Goal: Transaction & Acquisition: Purchase product/service

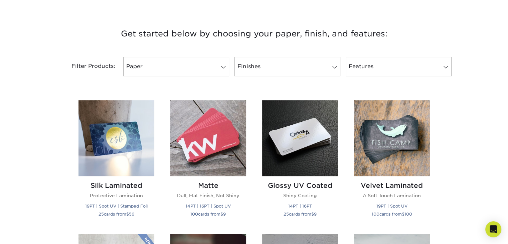
scroll to position [238, 0]
click at [108, 130] on img at bounding box center [116, 138] width 76 height 76
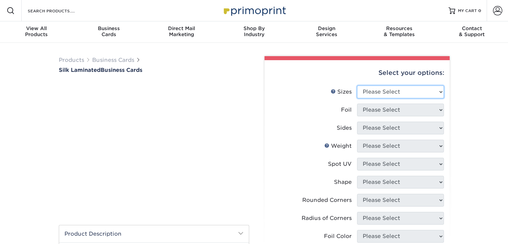
click at [426, 95] on select "Please Select 1.5" x 3.5" 1.75" x 3.5" 2" x 2" 2" x 3" 2" x 3.5" 2" x 7" 2.12" …" at bounding box center [400, 91] width 87 height 13
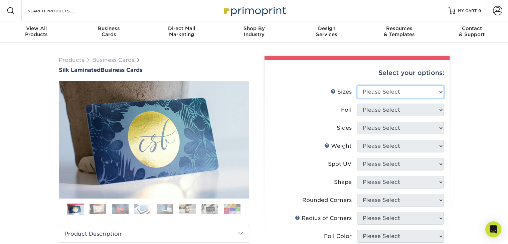
click at [414, 91] on select "Please Select 1.5" x 3.5" - Mini 1.75" x 3.5" - Mini 2" x 2" - Square 2" x 3" -…" at bounding box center [400, 91] width 87 height 13
select select "2.00x3.50"
click at [357, 85] on select "Please Select 1.5" x 3.5" - Mini 1.75" x 3.5" - Mini 2" x 2" - Square 2" x 3" -…" at bounding box center [400, 91] width 87 height 13
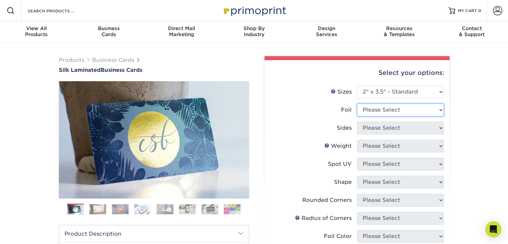
click at [395, 109] on select "Please Select Yes No" at bounding box center [400, 110] width 87 height 13
select select "1"
click at [357, 104] on select "Please Select Yes No" at bounding box center [400, 110] width 87 height 13
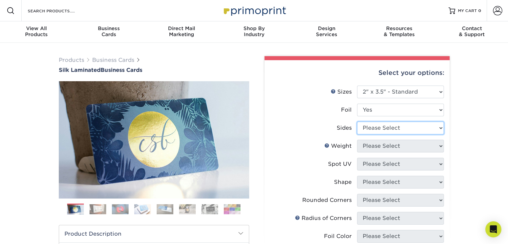
click at [384, 125] on select "Please Select Print Both Sides - Foil Both Sides Print Both Sides - Foil Front …" at bounding box center [400, 128] width 87 height 13
click at [336, 174] on li "Spot UV Please Select No Spot UV Front and Back (Both Sides) Front Only Back On…" at bounding box center [357, 167] width 174 height 18
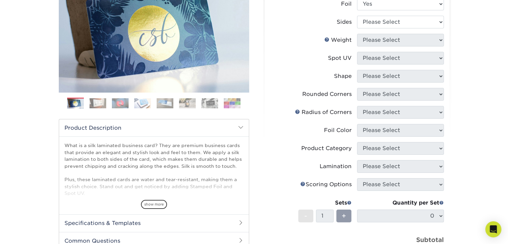
scroll to position [106, 0]
drag, startPoint x: 414, startPoint y: 151, endPoint x: 461, endPoint y: 143, distance: 47.1
click at [461, 143] on div "Products Business Cards Silk Laminated Business Cards Previous Next" at bounding box center [254, 148] width 508 height 422
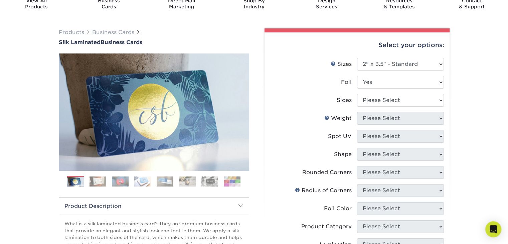
scroll to position [49, 0]
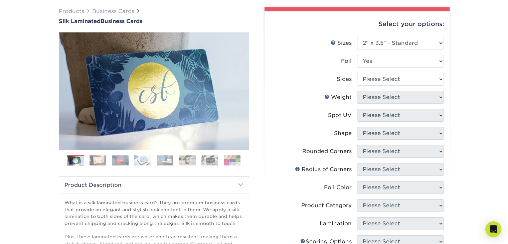
click at [446, 97] on div "Select your options: Sizes Help Sizes Please Select 1.5" x 3.5" - Mini 1.75" x …" at bounding box center [356, 204] width 185 height 386
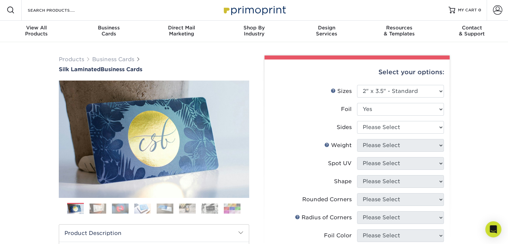
scroll to position [0, 0]
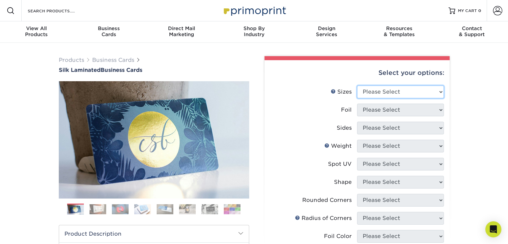
click at [427, 94] on select "Please Select 1.5" x 3.5" - Mini 1.75" x 3.5" - Mini 2" x 2" - Square 2" x 3" -…" at bounding box center [400, 91] width 87 height 13
select select "2.00x3.50"
click at [357, 85] on select "Please Select 1.5" x 3.5" - Mini 1.75" x 3.5" - Mini 2" x 2" - Square 2" x 3" -…" at bounding box center [400, 91] width 87 height 13
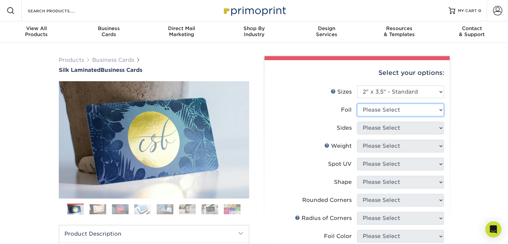
click at [410, 110] on select "Please Select Yes No" at bounding box center [400, 110] width 87 height 13
select select "1"
click at [357, 104] on select "Please Select Yes No" at bounding box center [400, 110] width 87 height 13
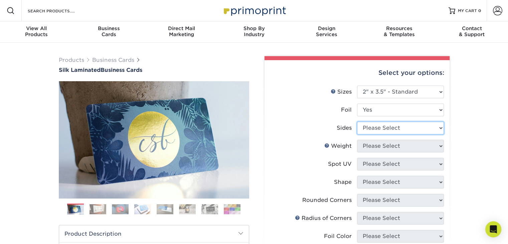
click at [401, 127] on select "Please Select Print Both Sides - Foil Both Sides Print Both Sides - Foil Front …" at bounding box center [400, 128] width 87 height 13
select select "e9e9dfb3-fba1-4d60-972c-fd9ca5904d33"
click at [357, 122] on select "Please Select Print Both Sides - Foil Both Sides Print Both Sides - Foil Front …" at bounding box center [400, 128] width 87 height 13
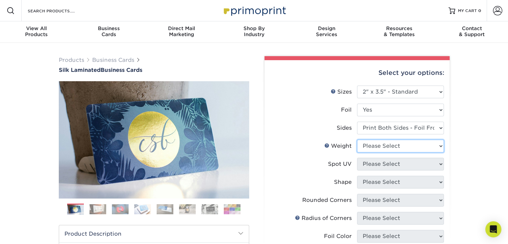
click at [399, 147] on select "Please Select 16PT" at bounding box center [400, 146] width 87 height 13
select select "16PT"
click at [357, 140] on select "Please Select 16PT" at bounding box center [400, 146] width 87 height 13
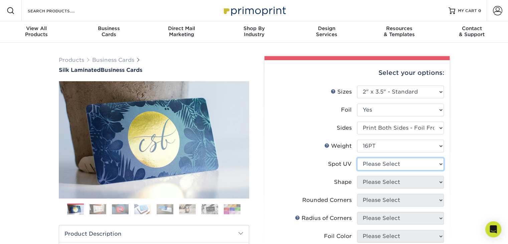
click at [393, 164] on select "Please Select No Spot UV Front and Back (Both Sides) Front Only Back Only" at bounding box center [400, 164] width 87 height 13
select select "3"
click at [357, 158] on select "Please Select No Spot UV Front and Back (Both Sides) Front Only Back Only" at bounding box center [400, 164] width 87 height 13
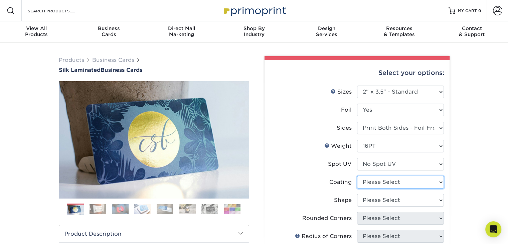
click at [387, 184] on select at bounding box center [400, 182] width 87 height 13
select select "3e7618de-abca-4bda-9f97-8b9129e913d8"
click at [357, 176] on select at bounding box center [400, 182] width 87 height 13
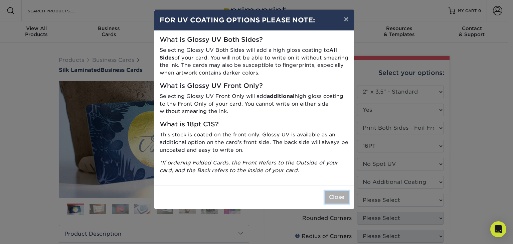
click at [339, 194] on button "Close" at bounding box center [337, 197] width 24 height 13
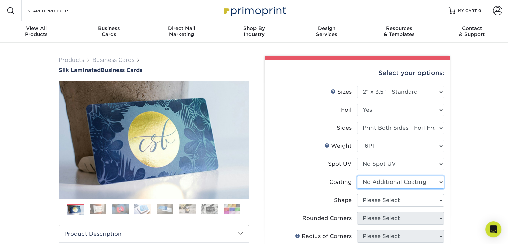
click at [373, 184] on select at bounding box center [400, 182] width 87 height 13
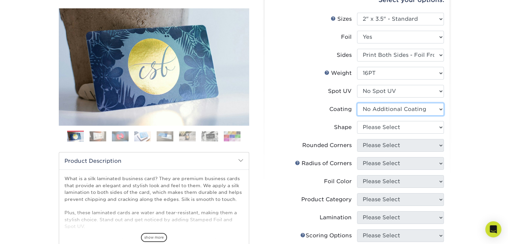
scroll to position [75, 0]
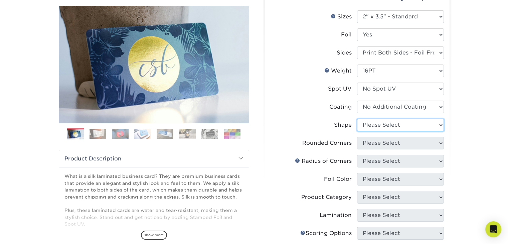
click at [386, 123] on select "Please Select Standard" at bounding box center [400, 125] width 87 height 13
select select "standard"
click at [357, 119] on select "Please Select Standard" at bounding box center [400, 125] width 87 height 13
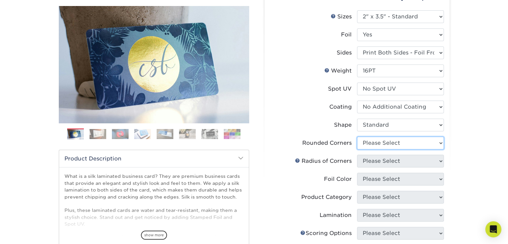
click at [382, 143] on select "Please Select Yes - Round 2 Corners Yes - Round 4 Corners No" at bounding box center [400, 143] width 87 height 13
select select "0"
click at [357, 137] on select "Please Select Yes - Round 2 Corners Yes - Round 4 Corners No" at bounding box center [400, 143] width 87 height 13
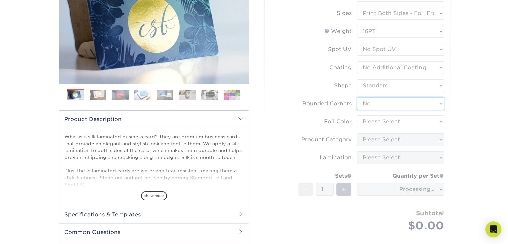
scroll to position [116, 0]
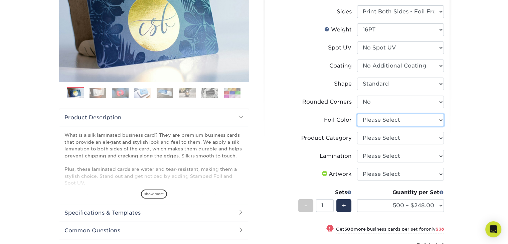
click at [386, 122] on select "Please Select Silver Foil Black Foil Blue Foil Copper Foil Gold Foil Red Foil R…" at bounding box center [400, 120] width 87 height 13
select select "a834dd52-fe06-4ed6-9a86-5bd3c2d02515"
click at [357, 114] on select "Please Select Silver Foil Black Foil Blue Foil Copper Foil Gold Foil Red Foil R…" at bounding box center [400, 120] width 87 height 13
click at [386, 136] on select "Please Select Business Cards" at bounding box center [400, 138] width 87 height 13
select select "3b5148f1-0588-4f88-a218-97bcfdce65c1"
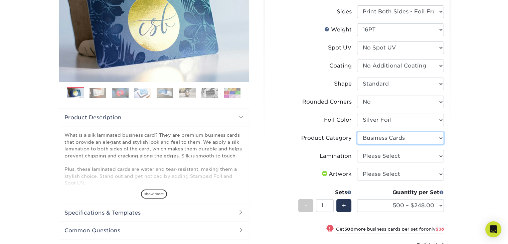
click at [357, 132] on select "Please Select Business Cards" at bounding box center [400, 138] width 87 height 13
click at [392, 160] on select "Please Select Silk" at bounding box center [400, 156] width 87 height 13
select select "ccacb42f-45f7-42d3-bbd3-7c8421cf37f0"
click at [357, 150] on select "Please Select Silk" at bounding box center [400, 156] width 87 height 13
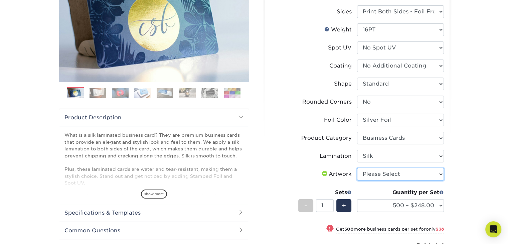
click at [388, 174] on select "Please Select I will upload files I need a design - $100" at bounding box center [400, 174] width 87 height 13
select select "upload"
click at [357, 168] on select "Please Select I will upload files I need a design - $100" at bounding box center [400, 174] width 87 height 13
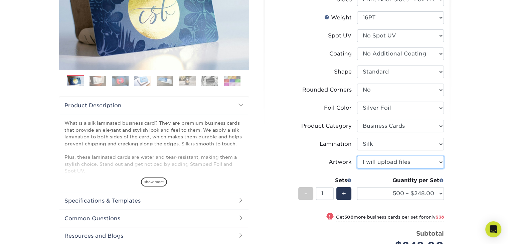
scroll to position [136, 0]
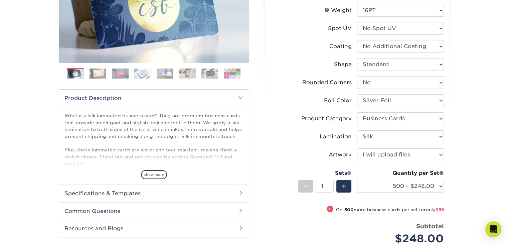
click at [349, 174] on span at bounding box center [349, 172] width 5 height 5
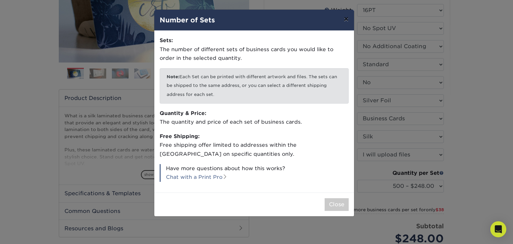
click at [344, 16] on button "×" at bounding box center [345, 19] width 15 height 19
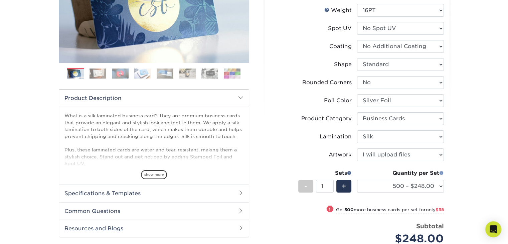
click at [443, 173] on span at bounding box center [441, 172] width 5 height 5
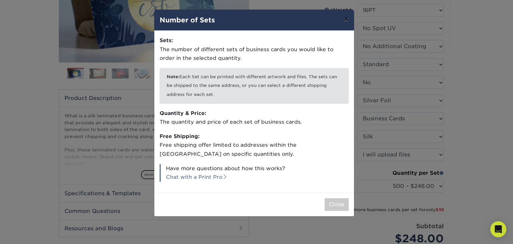
click at [349, 23] on button "×" at bounding box center [345, 19] width 15 height 19
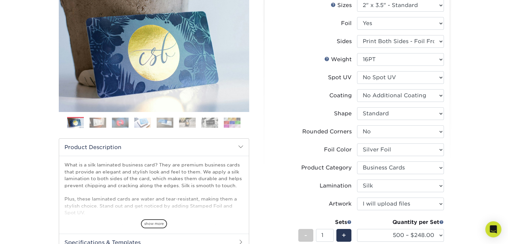
scroll to position [86, 0]
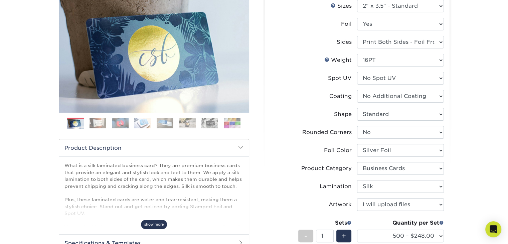
click at [157, 227] on span "show more" at bounding box center [154, 224] width 26 height 9
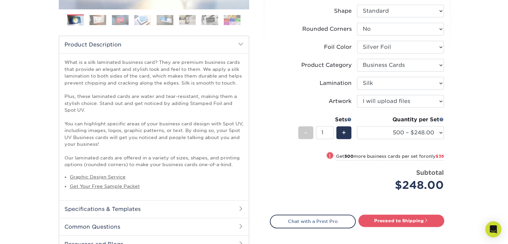
scroll to position [183, 0]
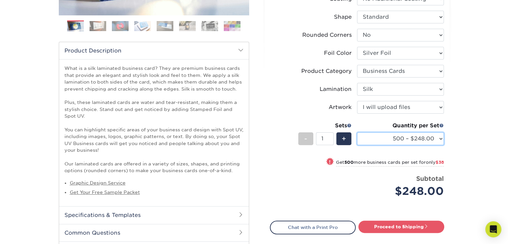
click at [439, 136] on select "500 – $248.00 1000 – $286.00 2500 – $680.00 5000 – $1298.00" at bounding box center [400, 138] width 87 height 13
select select "1000 – $286.00"
click at [357, 132] on select "500 – $248.00 1000 – $286.00 2500 – $680.00 5000 – $1298.00" at bounding box center [400, 138] width 87 height 13
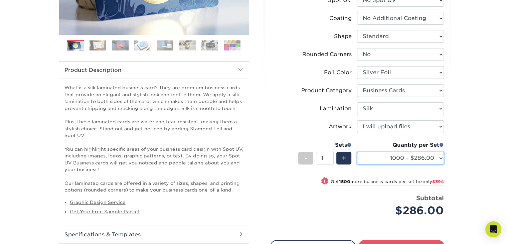
scroll to position [163, 0]
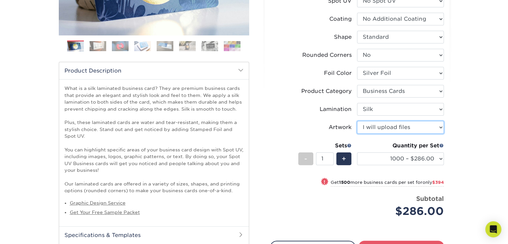
click at [420, 132] on select "Please Select I will upload files I need a design - $100" at bounding box center [400, 127] width 87 height 13
click at [475, 138] on div "Products Business Cards Silk Laminated Business Cards Previous Next" at bounding box center [254, 99] width 508 height 438
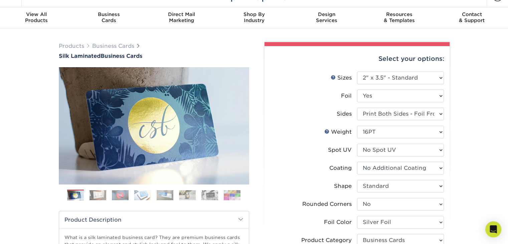
scroll to position [30, 0]
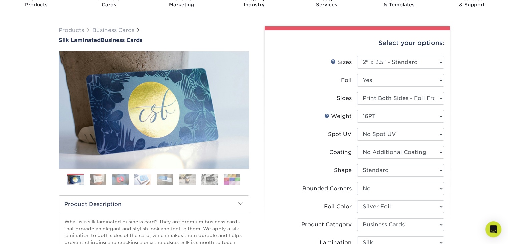
click at [103, 182] on img at bounding box center [97, 179] width 17 height 10
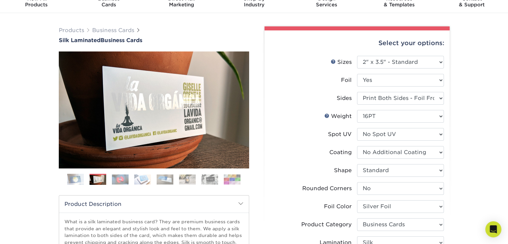
click at [117, 181] on img at bounding box center [120, 179] width 17 height 10
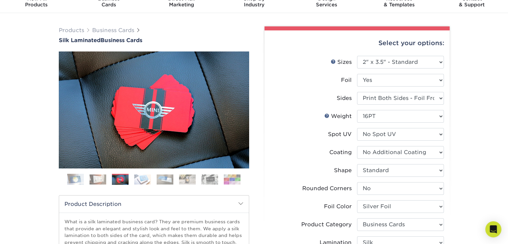
click at [143, 178] on img at bounding box center [142, 179] width 17 height 10
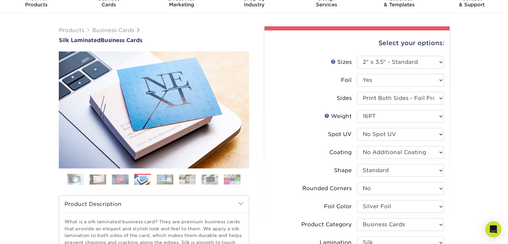
click at [164, 178] on img at bounding box center [165, 179] width 17 height 10
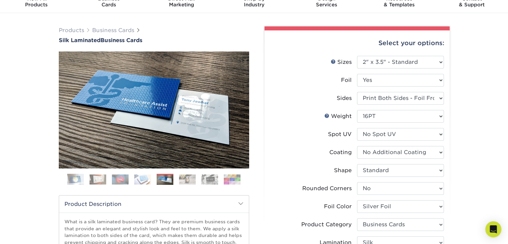
click at [179, 176] on img at bounding box center [187, 179] width 17 height 10
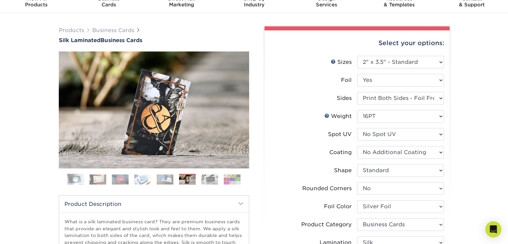
click at [192, 176] on img at bounding box center [187, 180] width 17 height 10
click at [202, 177] on img at bounding box center [209, 179] width 17 height 10
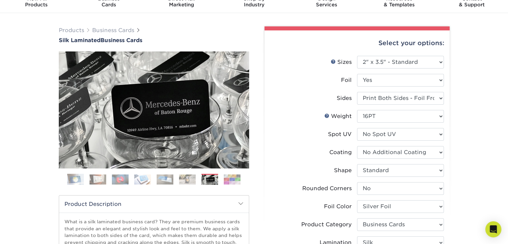
click at [225, 177] on img at bounding box center [232, 179] width 17 height 10
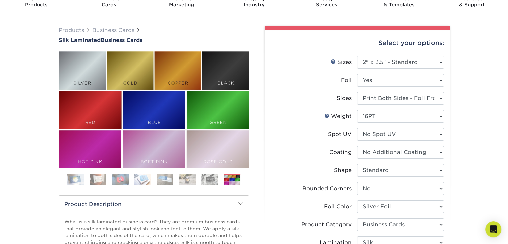
click at [202, 177] on img at bounding box center [209, 179] width 17 height 10
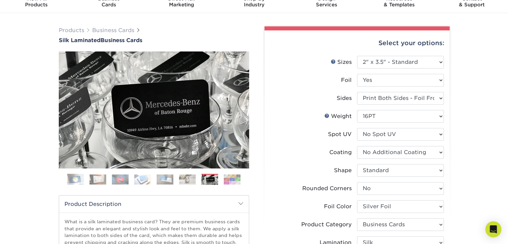
click at [227, 184] on img at bounding box center [232, 179] width 17 height 10
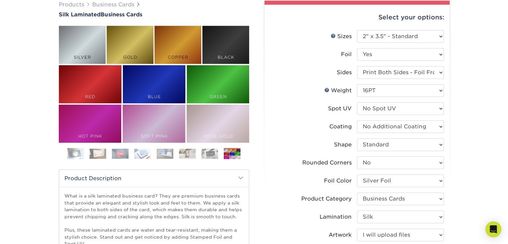
scroll to position [0, 0]
